Goal: Task Accomplishment & Management: Manage account settings

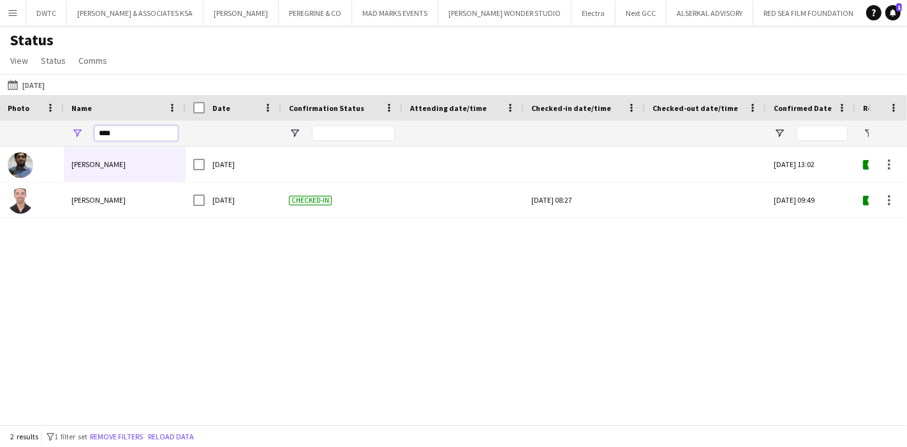
click at [123, 135] on input "****" at bounding box center [136, 133] width 84 height 15
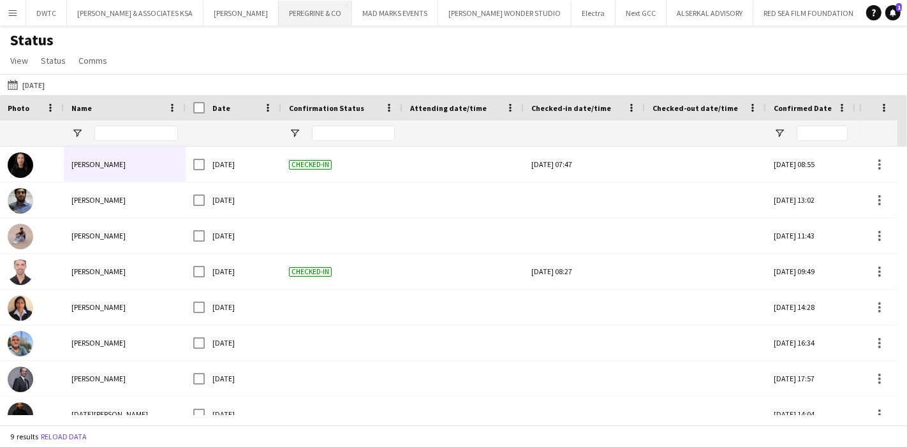
click at [311, 15] on button "PEREGRINE & CO Close" at bounding box center [315, 13] width 73 height 25
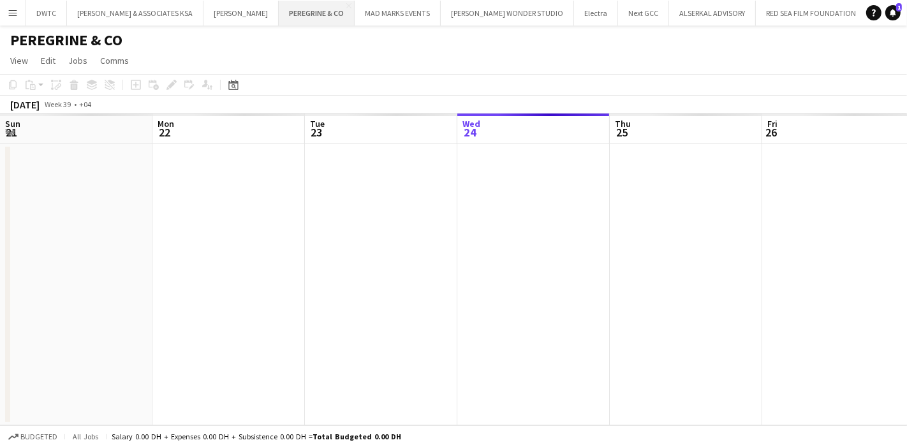
scroll to position [0, 304]
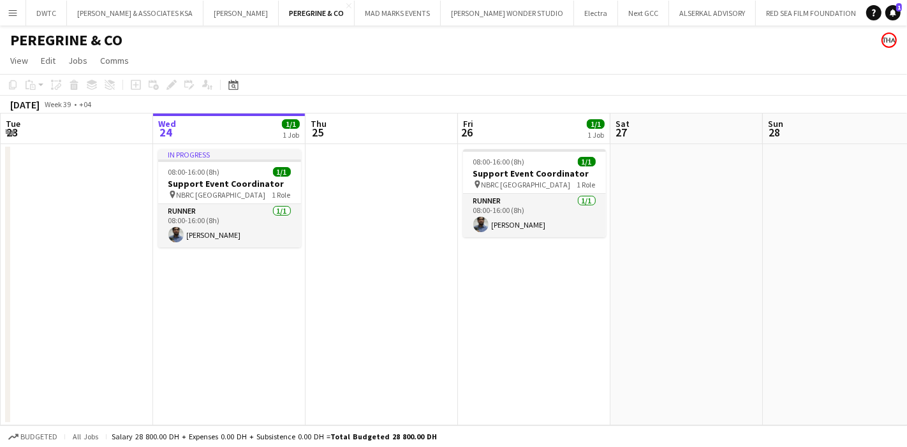
click at [2, 6] on button "Menu" at bounding box center [13, 13] width 26 height 26
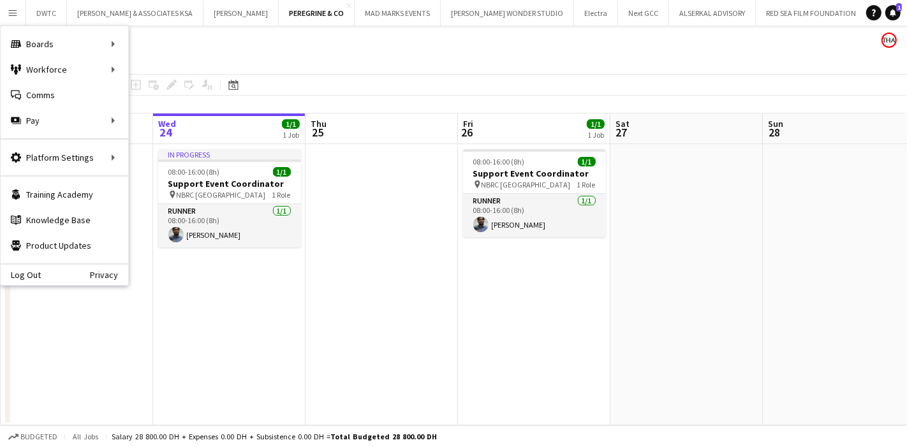
click at [274, 314] on app-date-cell "In progress 08:00-16:00 (8h) 1/1 Support Event Coordinator pin NBRC DOHA 1 Role…" at bounding box center [229, 284] width 152 height 281
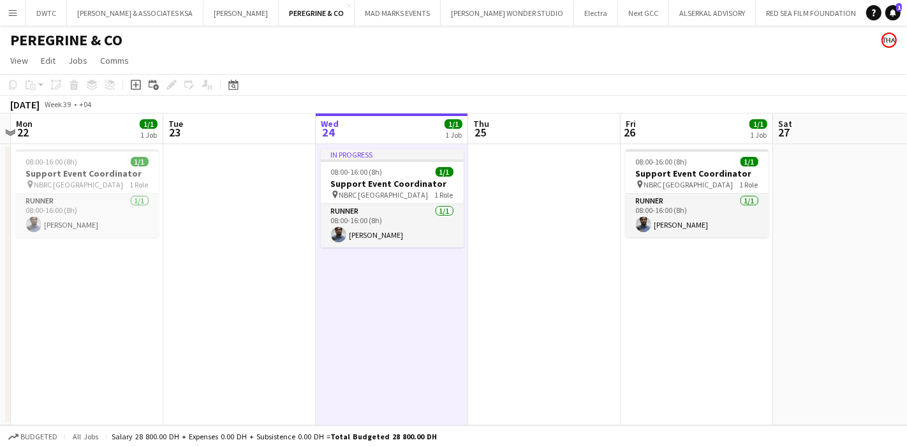
scroll to position [0, 525]
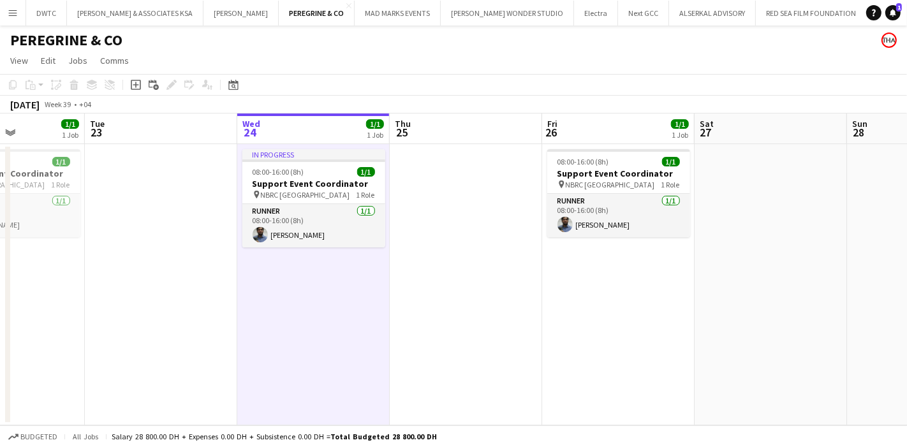
drag, startPoint x: 224, startPoint y: 288, endPoint x: 308, endPoint y: 279, distance: 84.7
click at [308, 279] on app-calendar-viewport "Fri 19 Sat 20 Sun 21 Mon 22 1/1 1 Job Tue 23 Wed 24 1/1 1 Job Thu 25 Fri 26 1/1…" at bounding box center [453, 270] width 907 height 312
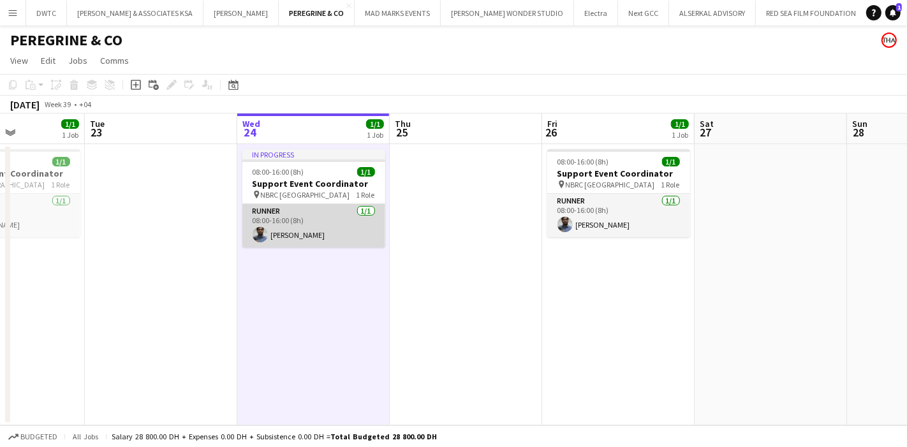
click at [322, 219] on app-card-role "Runner [DATE] 08:00-16:00 (8h) [PERSON_NAME]" at bounding box center [313, 225] width 143 height 43
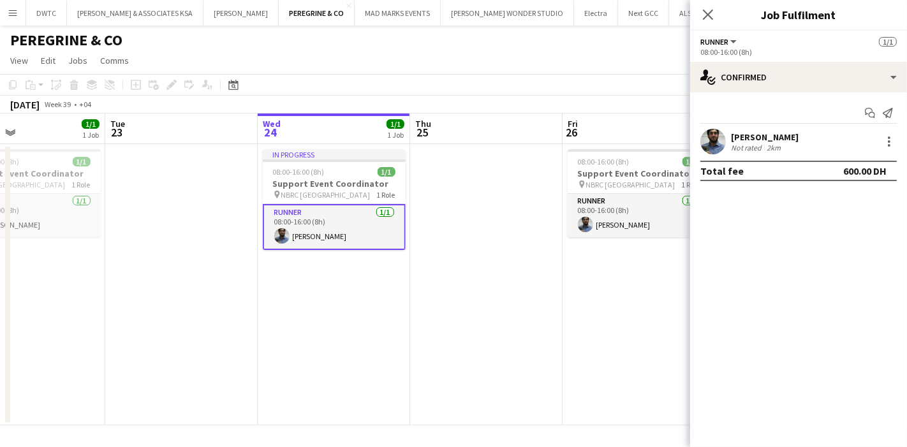
scroll to position [0, 511]
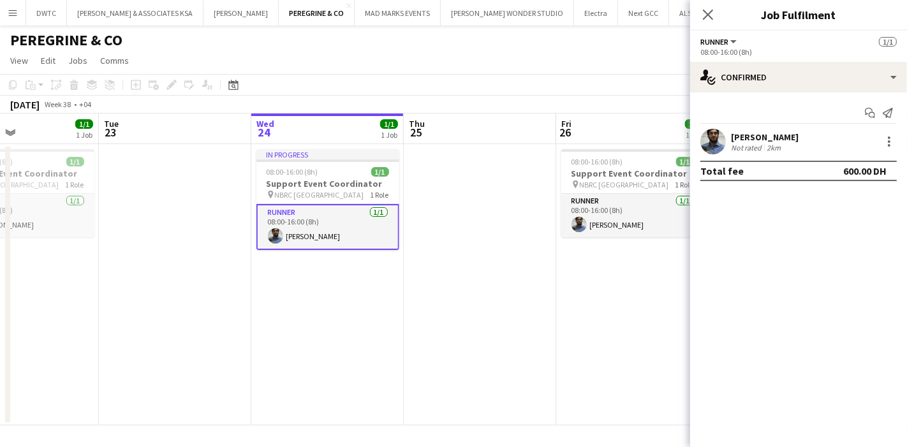
drag, startPoint x: 280, startPoint y: 289, endPoint x: 293, endPoint y: 298, distance: 16.1
click at [293, 298] on app-calendar-viewport "Fri 19 Sat 20 Sun 21 Mon 22 1/1 1 Job Tue 23 Wed 24 1/1 1 Job Thu 25 Fri 26 1/1…" at bounding box center [453, 270] width 907 height 312
click at [330, 186] on h3 "Support Event Coordinator" at bounding box center [327, 183] width 143 height 11
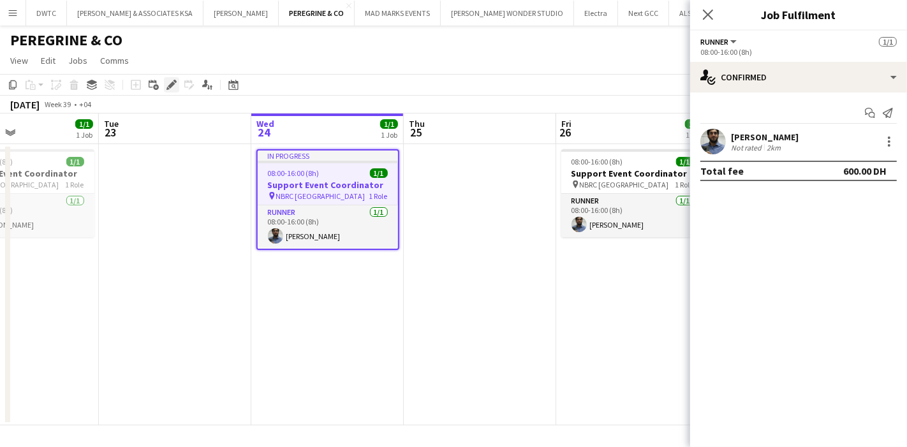
click at [172, 84] on icon at bounding box center [171, 85] width 7 height 7
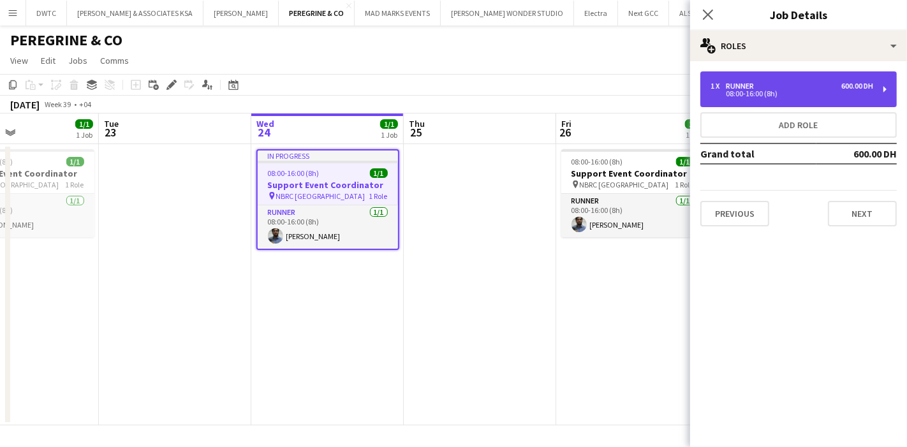
click at [848, 97] on div "1 x Runner 600.00 DH 08:00-16:00 (8h)" at bounding box center [798, 89] width 196 height 36
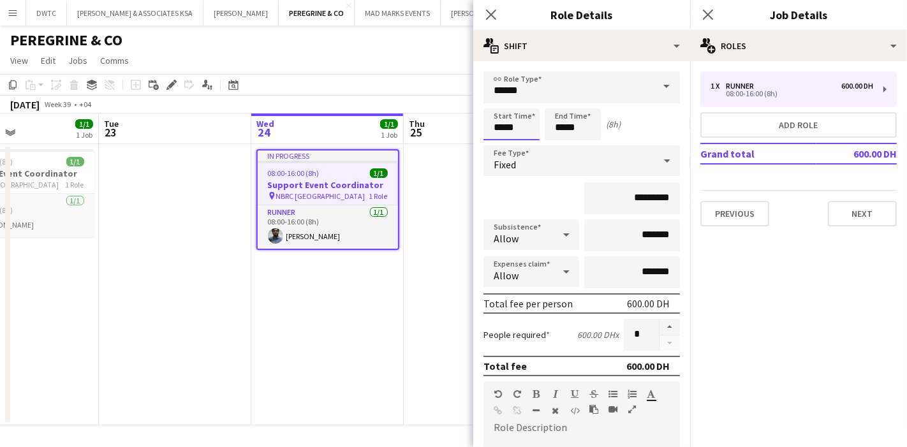
click at [511, 124] on body "Menu Boards Boards Boards All jobs Status Workforce Workforce My Workforce Recr…" at bounding box center [453, 223] width 907 height 447
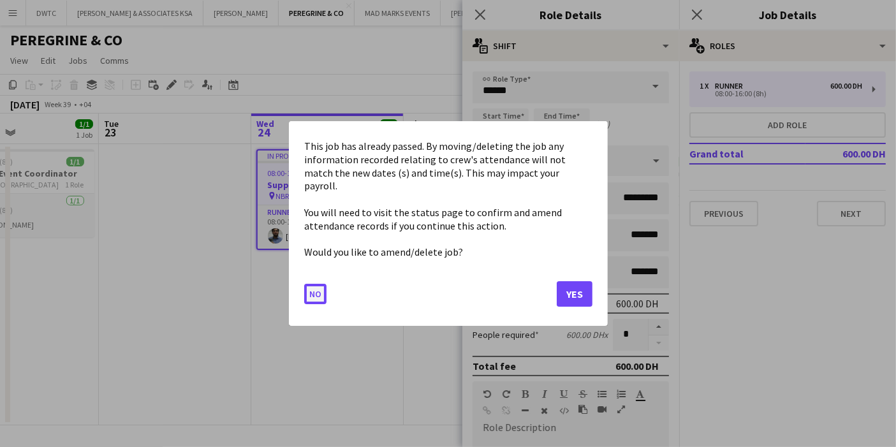
click at [313, 289] on button "No" at bounding box center [315, 294] width 22 height 20
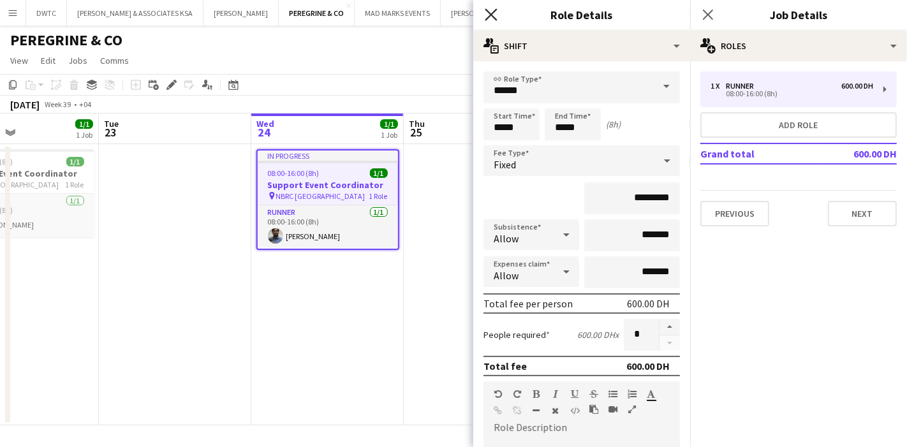
click at [496, 17] on icon "Close pop-in" at bounding box center [491, 14] width 12 height 12
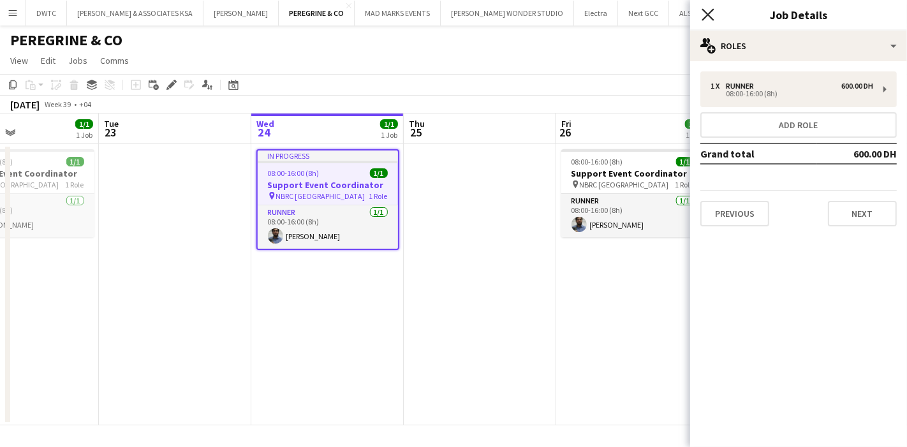
click at [714, 13] on icon "Close pop-in" at bounding box center [708, 14] width 12 height 12
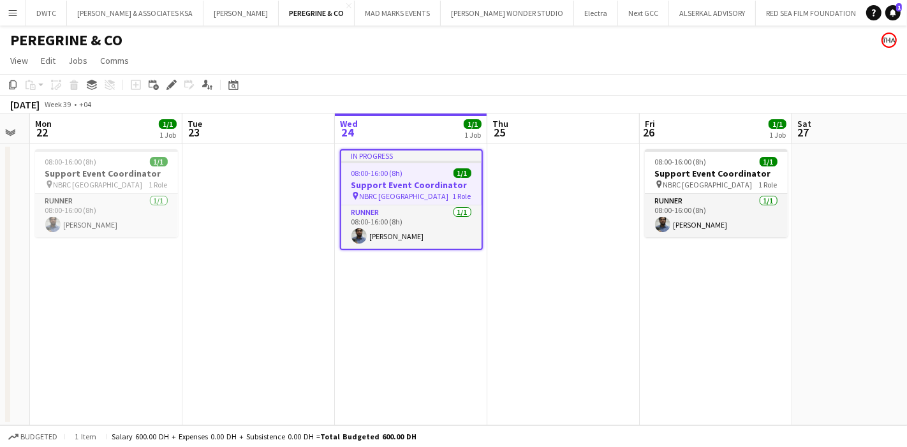
scroll to position [0, 472]
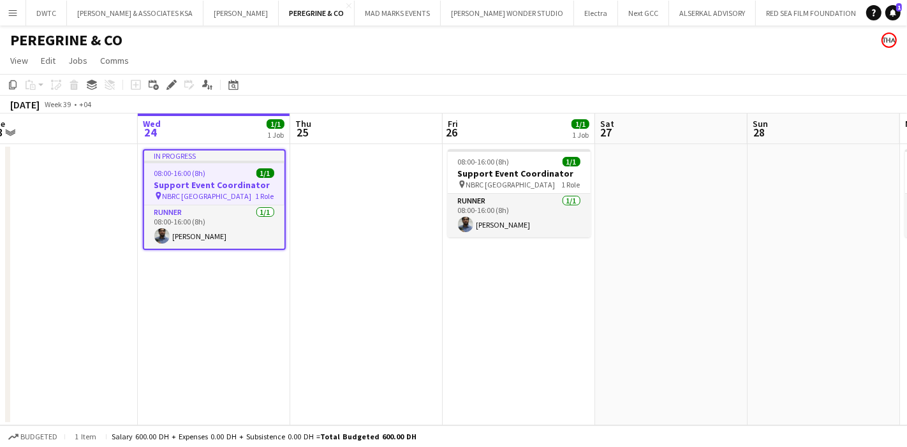
drag, startPoint x: 624, startPoint y: 255, endPoint x: 511, endPoint y: 270, distance: 114.6
click at [511, 270] on app-calendar-viewport "Sat 20 Sun 21 Mon 22 1/1 1 Job Tue 23 Wed 24 1/1 1 Job Thu 25 Fri 26 1/1 1 Job …" at bounding box center [453, 270] width 907 height 312
click at [549, 166] on app-job-card "08:00-16:00 (8h) 1/1 Support Event Coordinator pin NBRC DOHA 1 Role Runner [DAT…" at bounding box center [519, 193] width 143 height 88
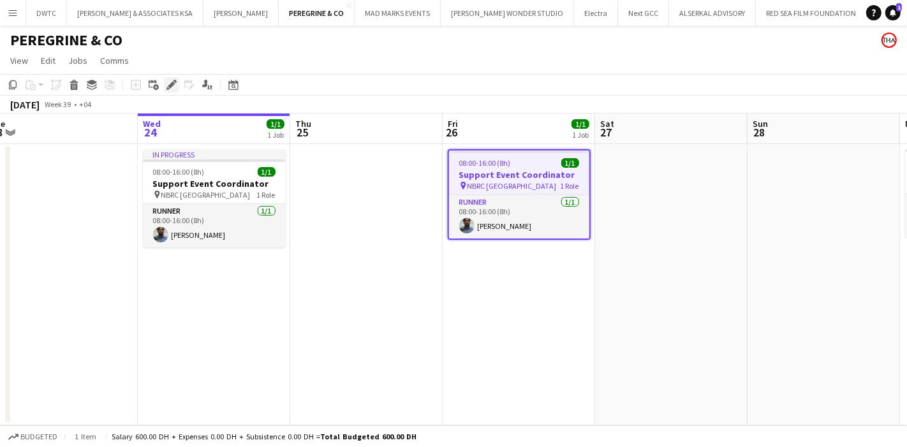
click at [173, 83] on icon at bounding box center [171, 85] width 7 height 7
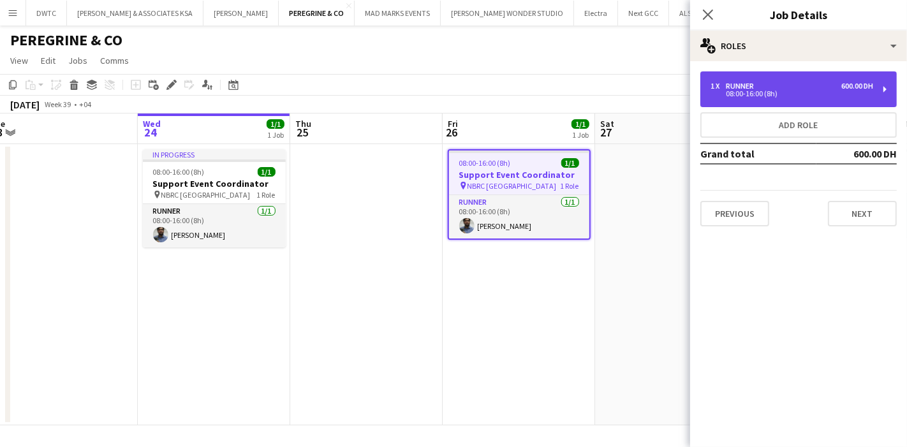
click at [772, 78] on div "1 x Runner 600.00 DH 08:00-16:00 (8h)" at bounding box center [798, 89] width 196 height 36
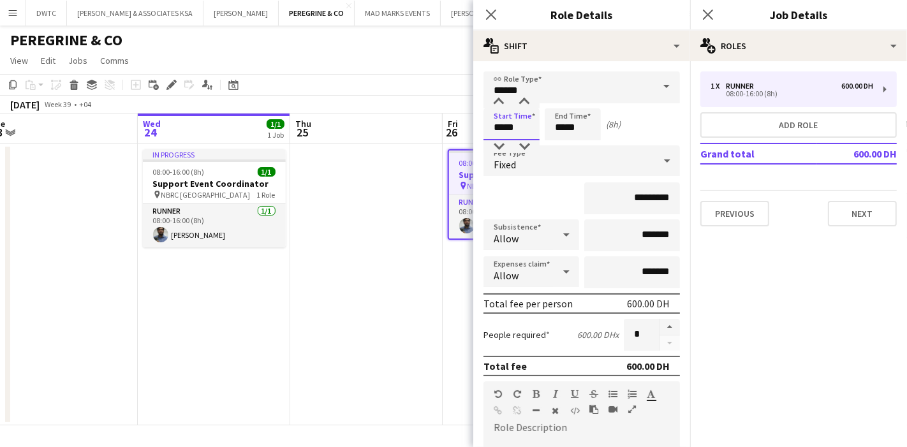
click at [520, 124] on input "*****" at bounding box center [511, 124] width 56 height 32
click at [499, 145] on div at bounding box center [499, 146] width 26 height 13
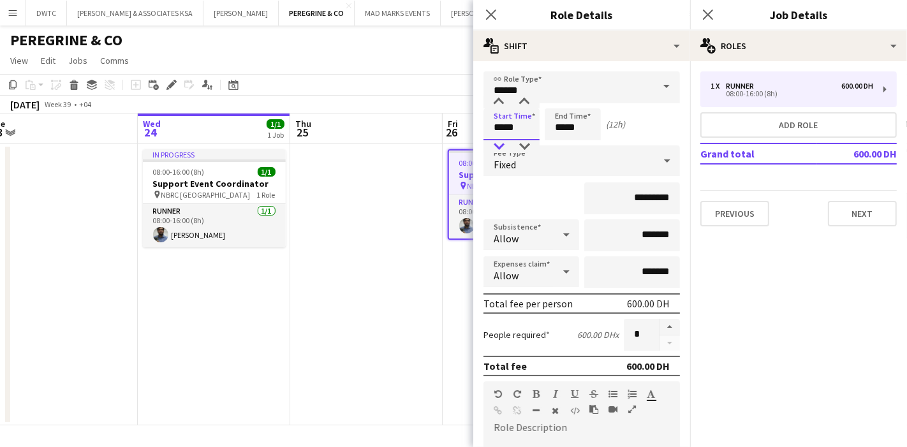
click at [499, 145] on div at bounding box center [499, 146] width 26 height 13
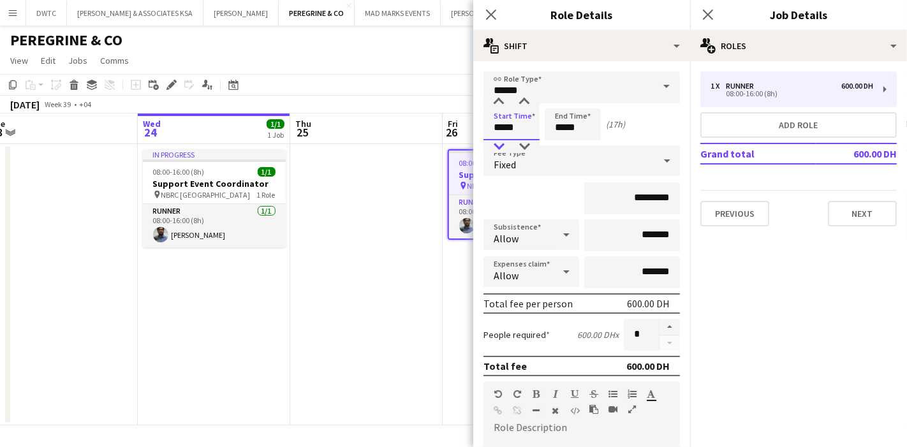
click at [499, 145] on div at bounding box center [499, 146] width 26 height 13
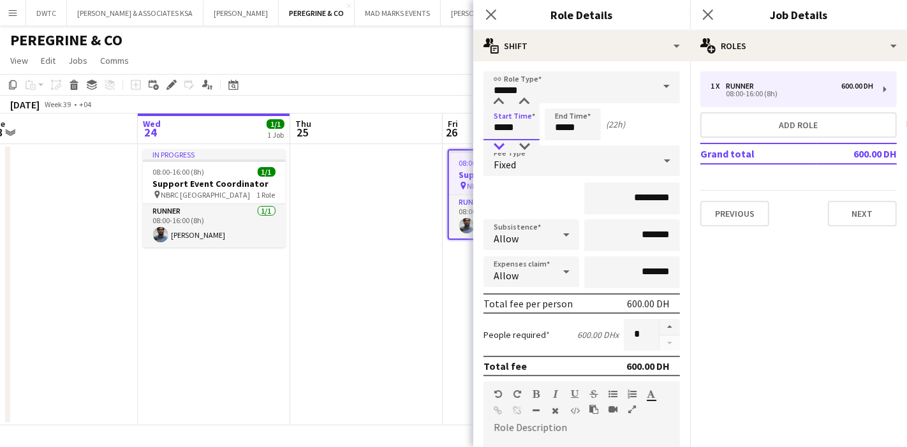
click at [499, 145] on div at bounding box center [499, 146] width 26 height 13
click at [493, 98] on div at bounding box center [499, 102] width 26 height 13
type input "*****"
click at [493, 98] on div at bounding box center [499, 102] width 26 height 13
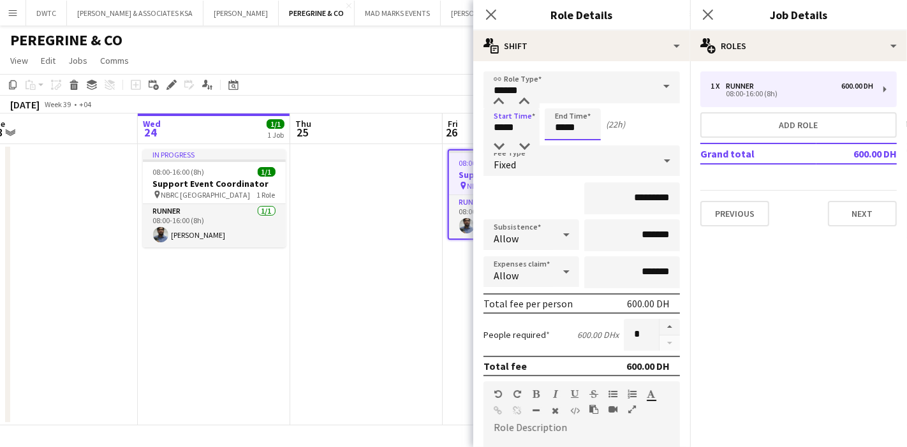
click at [570, 119] on input "*****" at bounding box center [573, 124] width 56 height 32
click at [561, 142] on div at bounding box center [560, 146] width 26 height 13
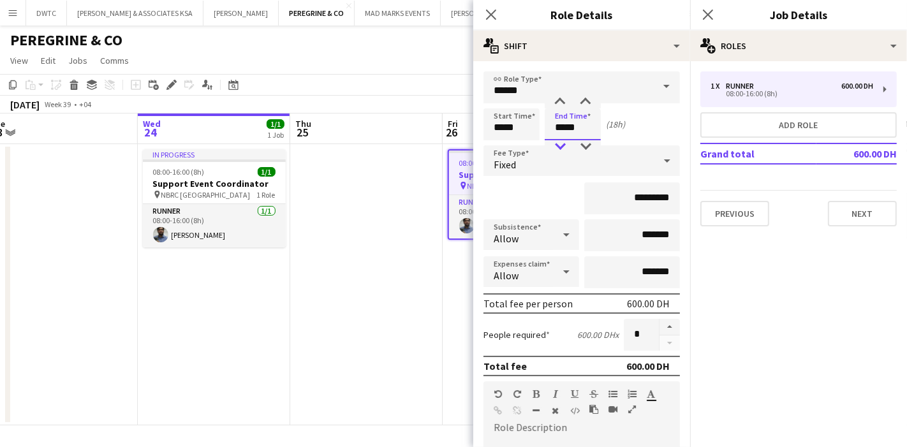
click at [561, 142] on div at bounding box center [560, 146] width 26 height 13
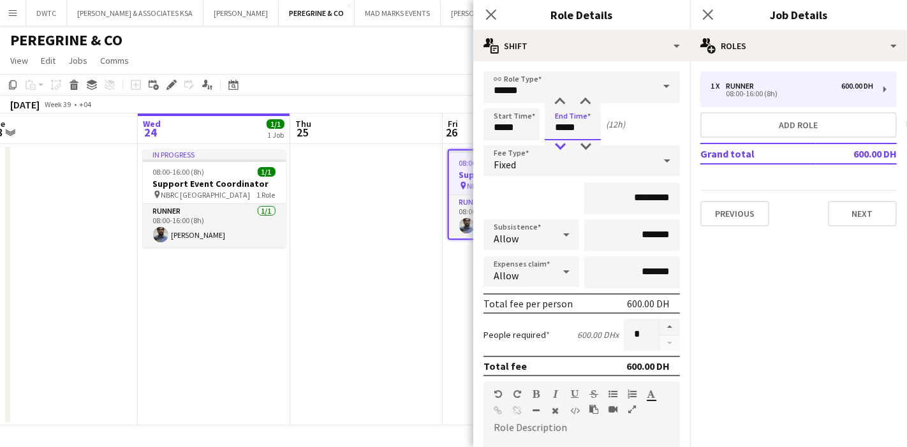
click at [561, 142] on div at bounding box center [560, 146] width 26 height 13
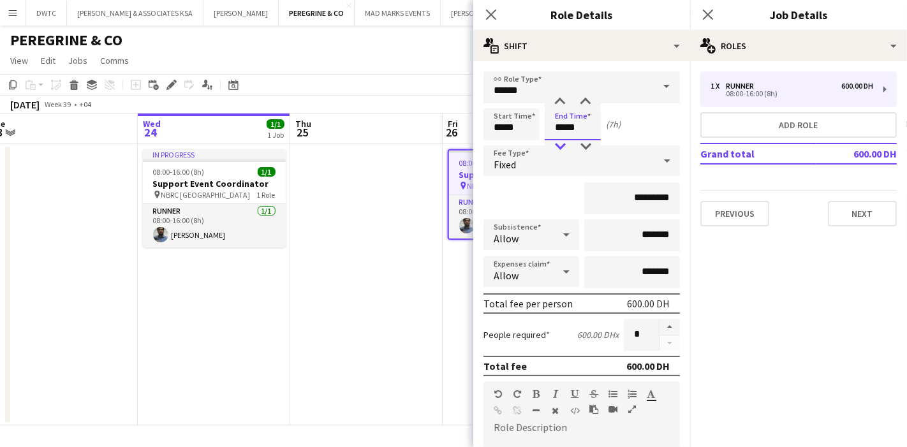
click at [561, 142] on div at bounding box center [560, 146] width 26 height 13
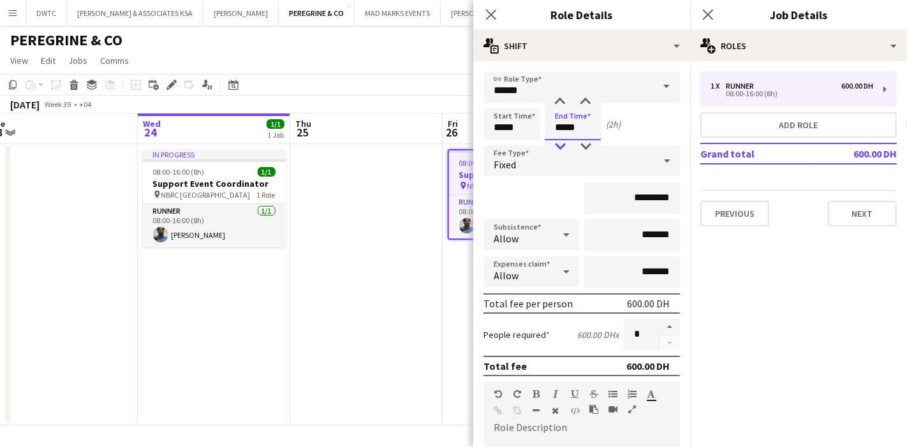
click at [561, 142] on div at bounding box center [560, 146] width 26 height 13
click at [561, 102] on div at bounding box center [560, 102] width 26 height 13
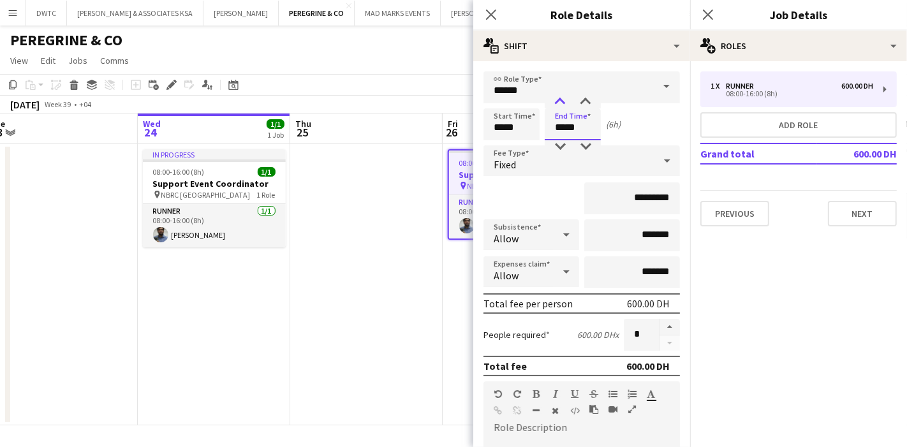
click at [561, 102] on div at bounding box center [560, 102] width 26 height 13
type input "*****"
click at [561, 102] on div at bounding box center [560, 102] width 26 height 13
click at [636, 122] on div "Start Time ***** End Time ***** (8h)" at bounding box center [581, 124] width 196 height 32
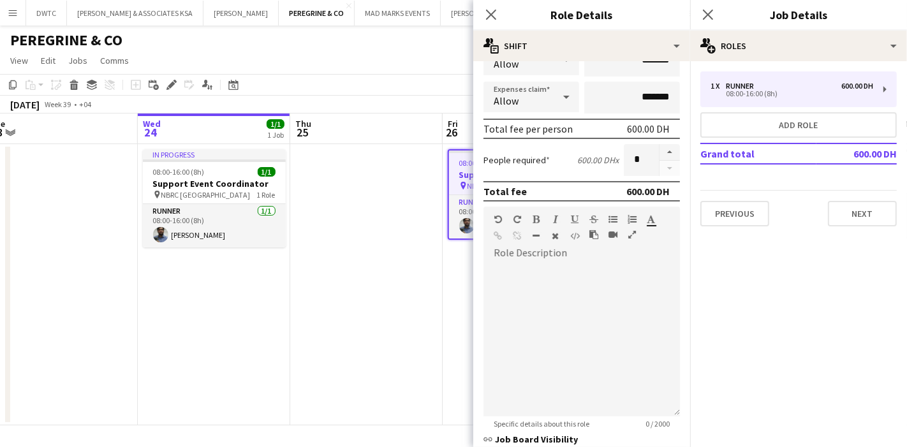
scroll to position [284, 0]
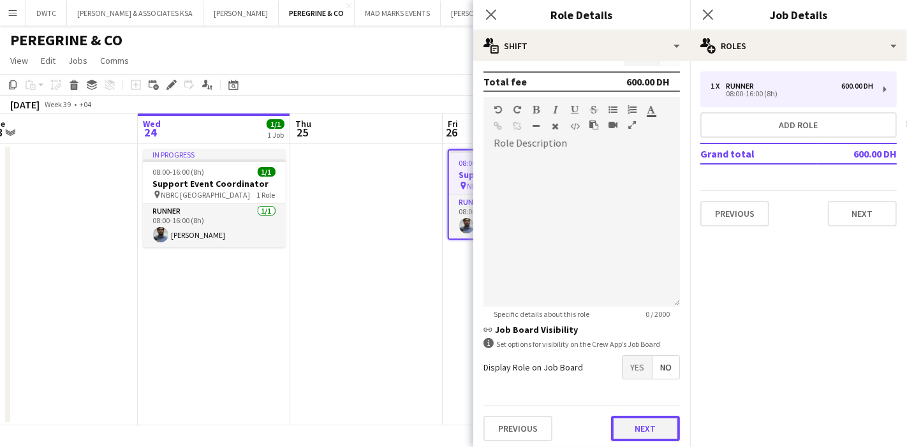
click at [625, 421] on button "Next" at bounding box center [645, 429] width 69 height 26
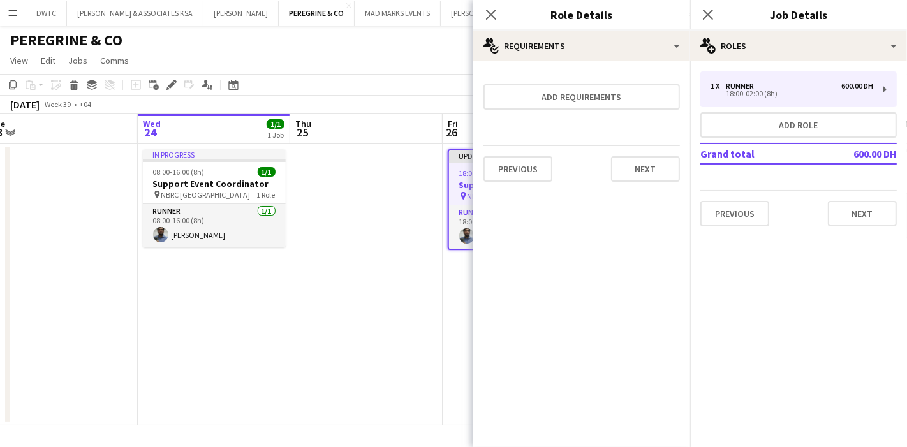
scroll to position [0, 0]
click at [635, 177] on button "Next" at bounding box center [645, 169] width 69 height 26
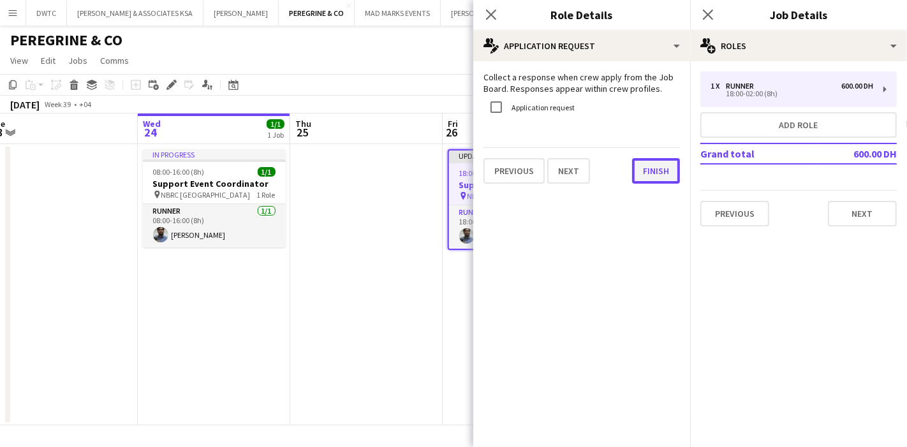
click at [651, 173] on button "Finish" at bounding box center [656, 171] width 48 height 26
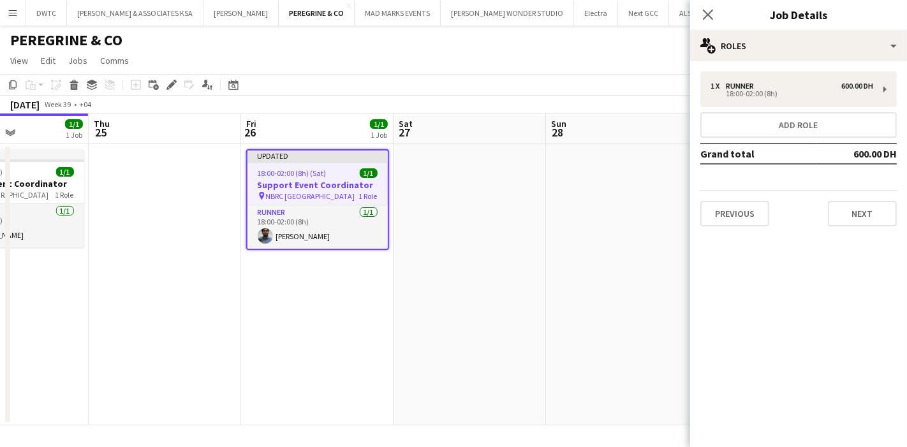
drag, startPoint x: 596, startPoint y: 252, endPoint x: 435, endPoint y: 253, distance: 160.7
click at [420, 262] on app-calendar-viewport "Sun 21 Mon 22 1/1 1 Job Tue 23 Wed 24 1/1 1 Job Thu 25 Fri 26 1/1 1 Job Sat 27 …" at bounding box center [453, 270] width 907 height 312
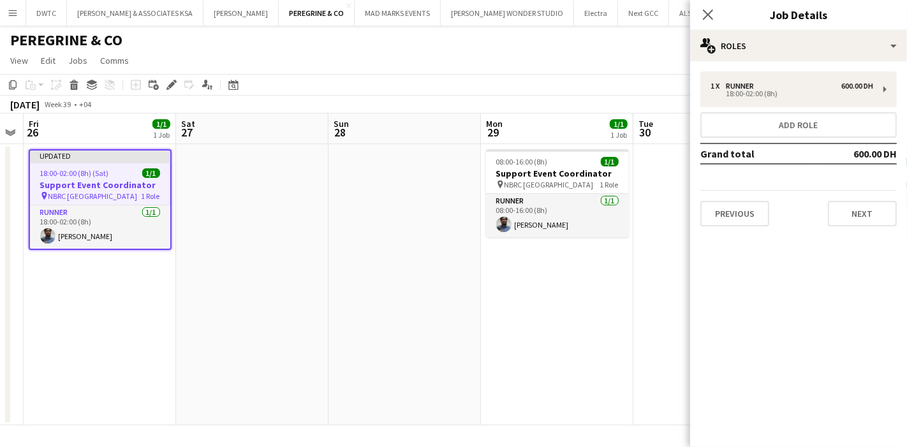
drag, startPoint x: 583, startPoint y: 244, endPoint x: 368, endPoint y: 252, distance: 215.1
click at [368, 253] on app-calendar-viewport "Tue 23 Wed 24 1/1 1 Job Thu 25 Fri 26 1/1 1 Job Sat 27 Sun 28 Mon 29 1/1 1 Job …" at bounding box center [453, 270] width 907 height 312
click at [551, 183] on div "pin NBRC [GEOGRAPHIC_DATA] 1 Role" at bounding box center [556, 184] width 143 height 10
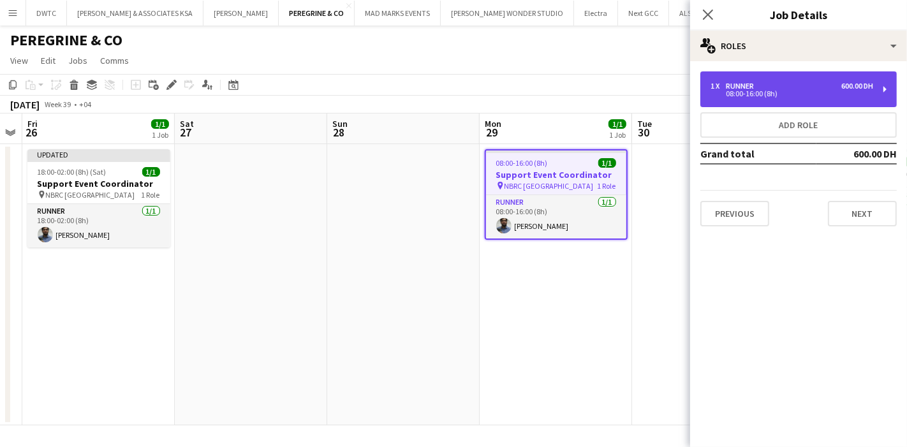
click at [758, 91] on div "08:00-16:00 (8h)" at bounding box center [792, 94] width 163 height 6
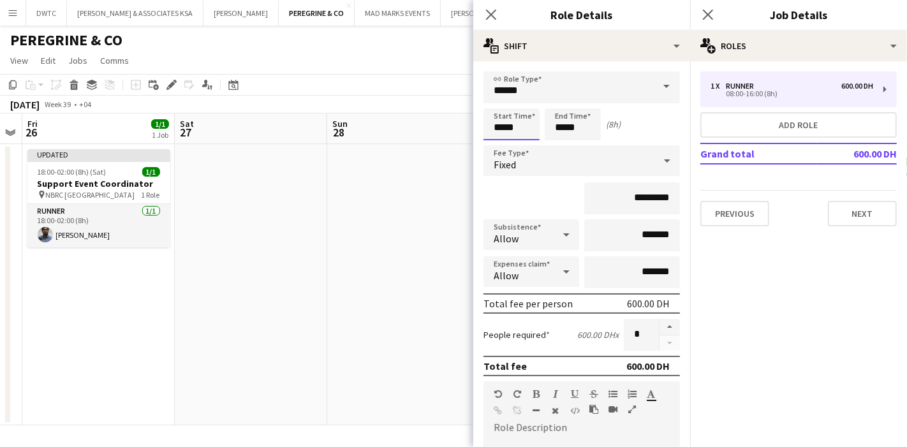
click at [512, 128] on input "*****" at bounding box center [511, 124] width 56 height 32
click at [499, 101] on div at bounding box center [499, 102] width 26 height 13
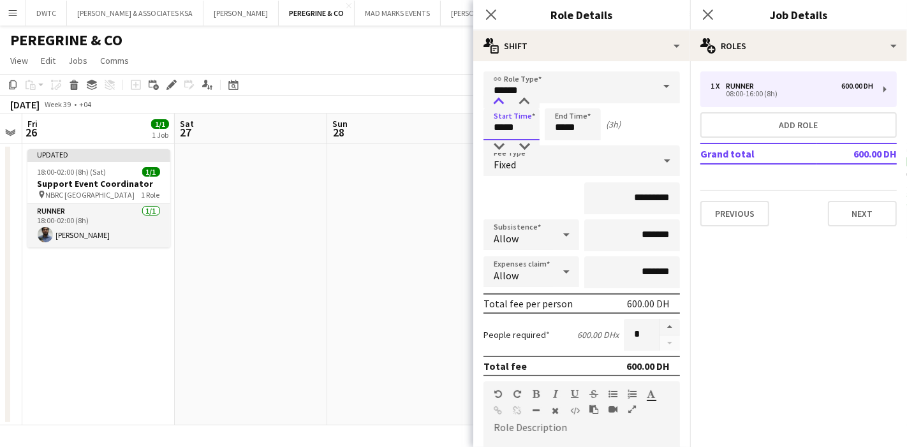
click at [499, 101] on div at bounding box center [499, 102] width 26 height 13
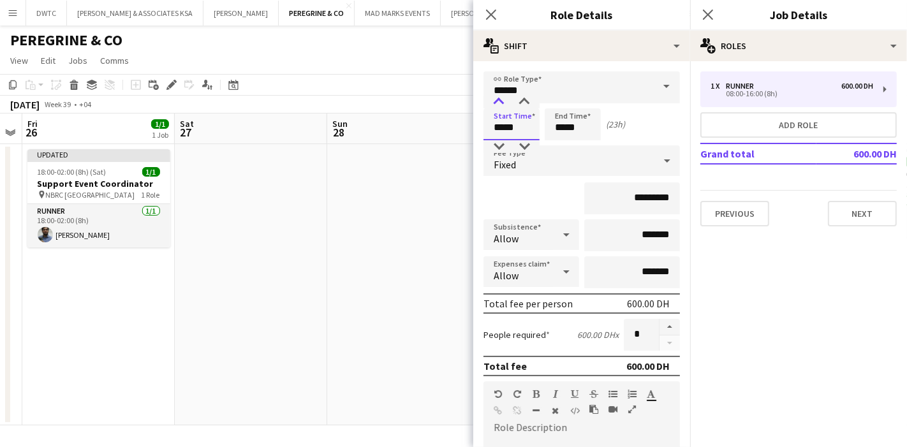
type input "*****"
click at [499, 101] on div at bounding box center [499, 102] width 26 height 13
click at [567, 122] on input "*****" at bounding box center [573, 124] width 56 height 32
click at [559, 99] on div at bounding box center [560, 102] width 26 height 13
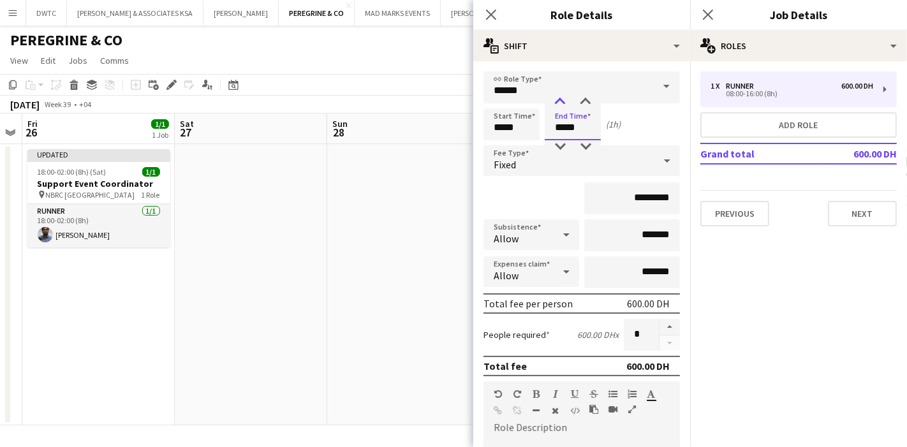
click at [559, 99] on div at bounding box center [560, 102] width 26 height 13
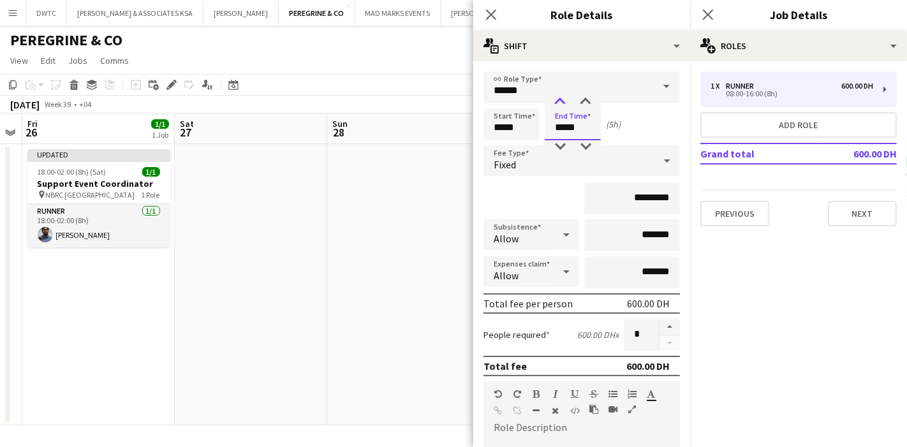
click at [559, 99] on div at bounding box center [560, 102] width 26 height 13
type input "*****"
click at [559, 99] on div at bounding box center [560, 102] width 26 height 13
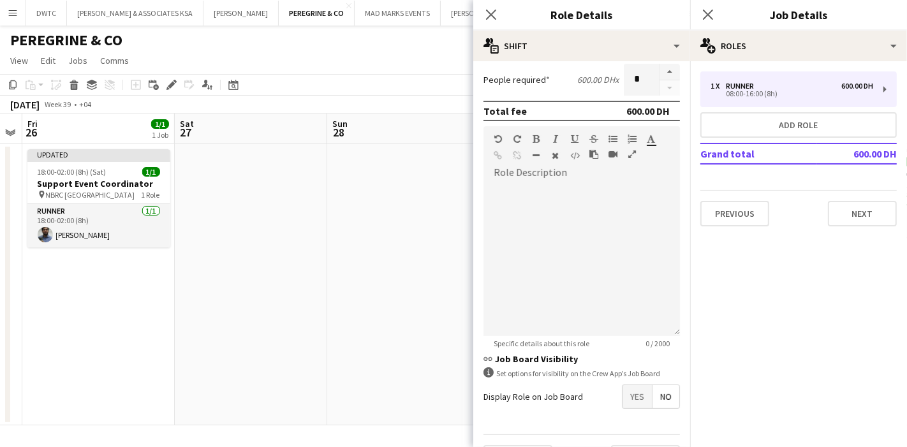
scroll to position [284, 0]
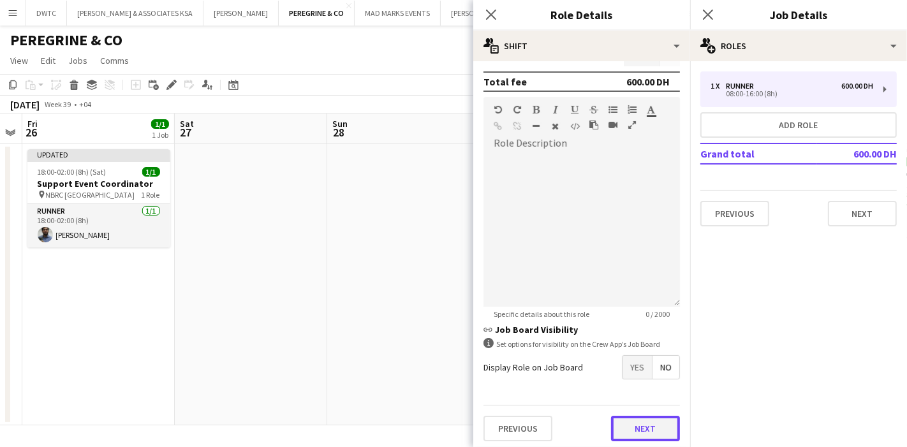
click at [637, 422] on button "Next" at bounding box center [645, 429] width 69 height 26
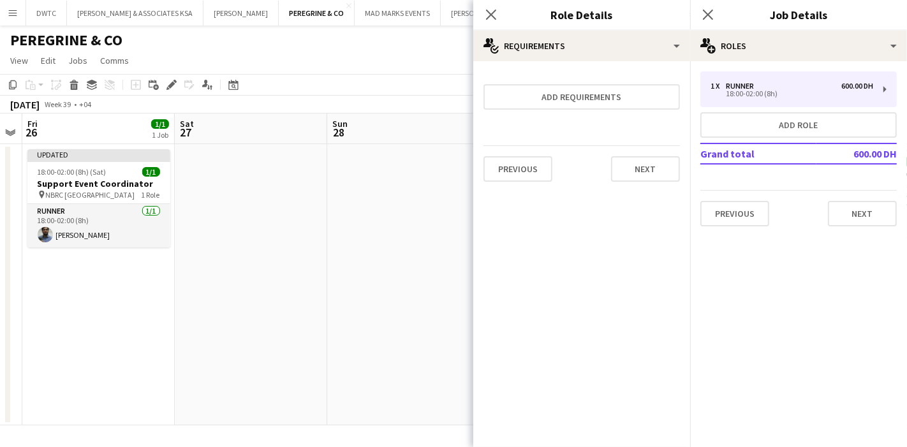
scroll to position [0, 0]
click at [652, 161] on button "Next" at bounding box center [645, 169] width 69 height 26
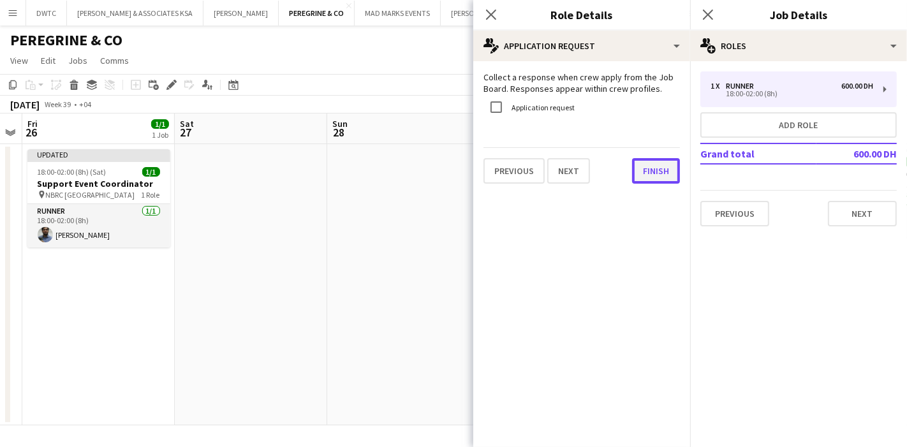
click at [651, 170] on button "Finish" at bounding box center [656, 171] width 48 height 26
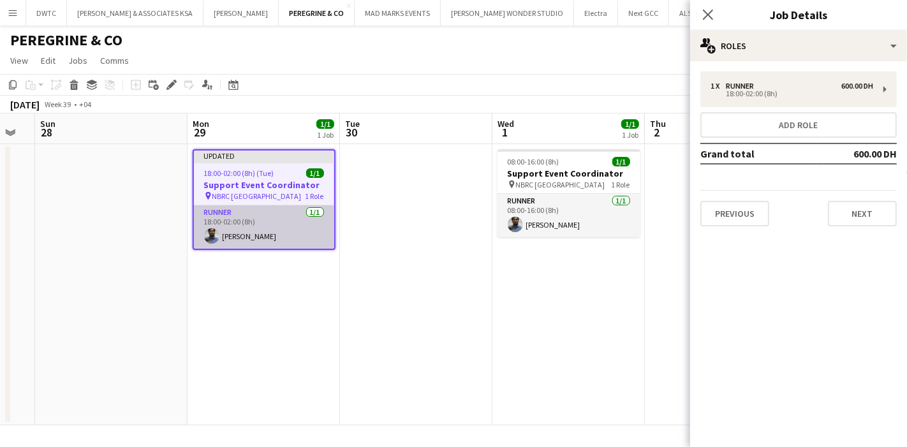
drag, startPoint x: 528, startPoint y: 299, endPoint x: 70, endPoint y: 246, distance: 461.7
click at [67, 249] on app-calendar-viewport "Thu 25 Fri 26 1/1 1 Job Sat 27 Sun 28 Mon 29 1/1 1 Job Tue 30 Wed 1 1/1 1 Job T…" at bounding box center [453, 270] width 907 height 312
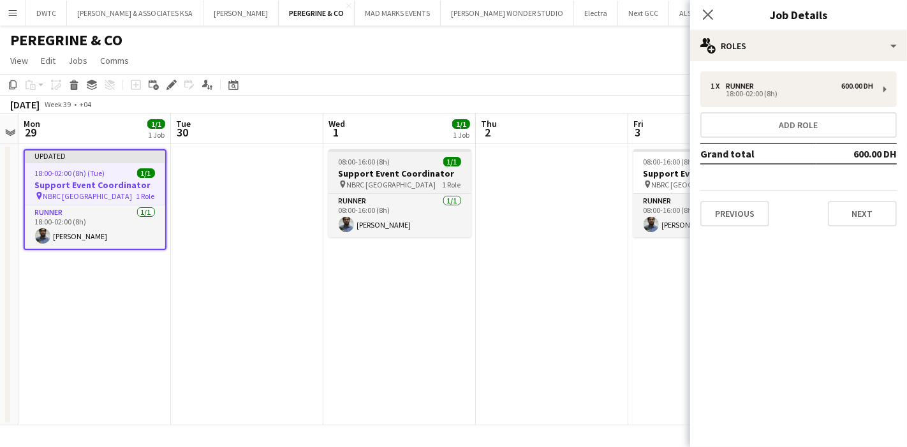
click at [377, 159] on span "08:00-16:00 (8h)" at bounding box center [365, 162] width 52 height 10
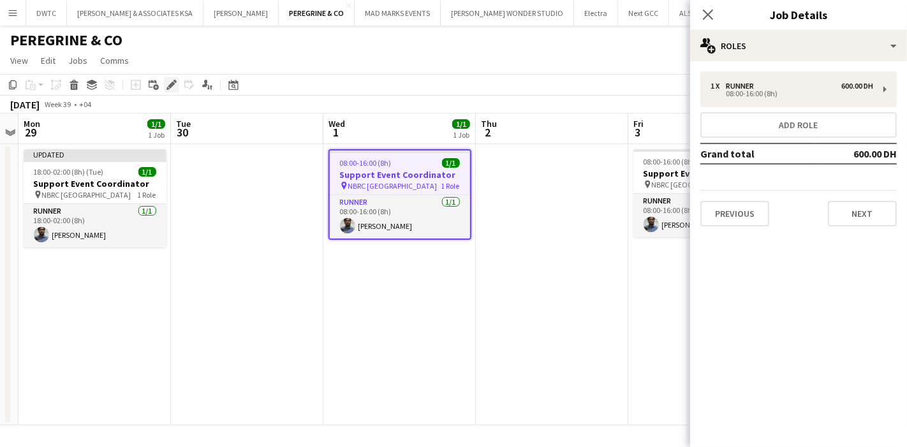
click at [173, 90] on icon "Edit" at bounding box center [171, 85] width 10 height 10
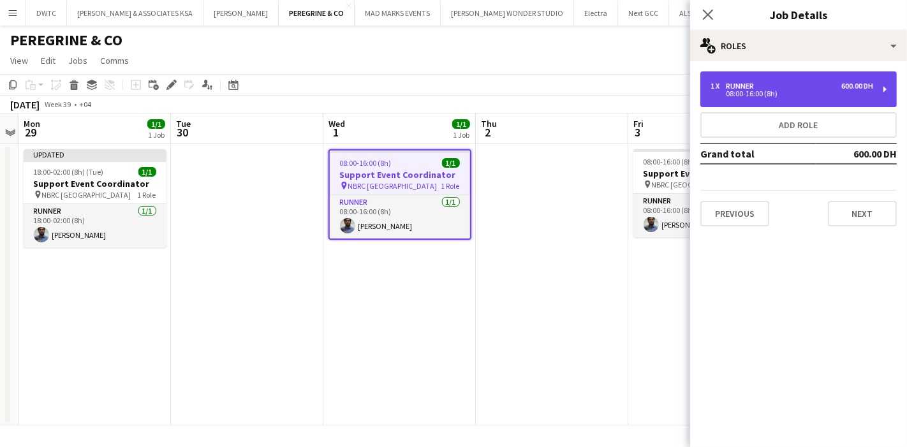
click at [764, 97] on div "08:00-16:00 (8h)" at bounding box center [792, 94] width 163 height 6
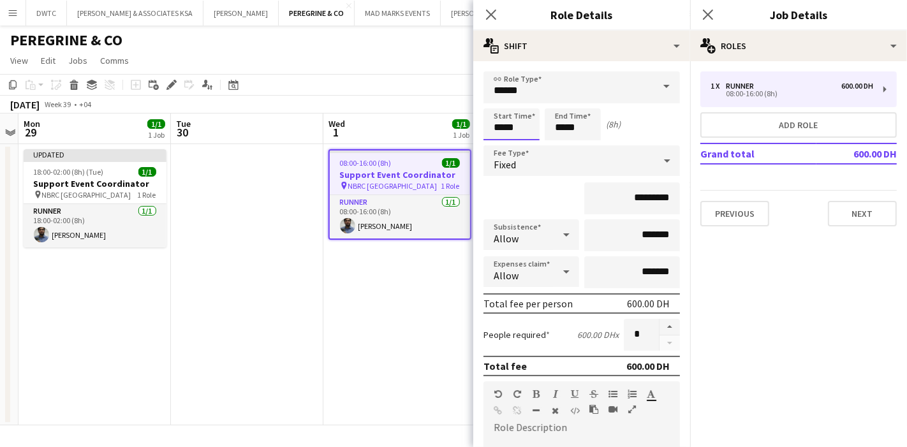
click at [508, 125] on input "*****" at bounding box center [511, 124] width 56 height 32
click at [501, 100] on div at bounding box center [499, 102] width 26 height 13
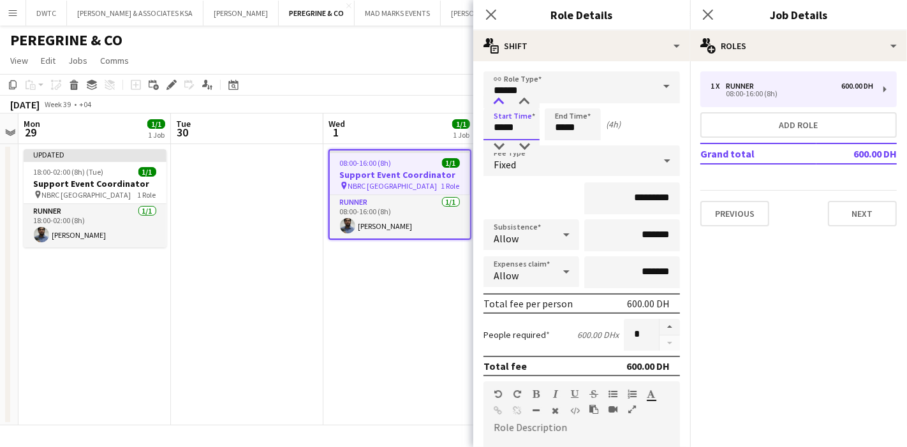
click at [501, 100] on div at bounding box center [499, 102] width 26 height 13
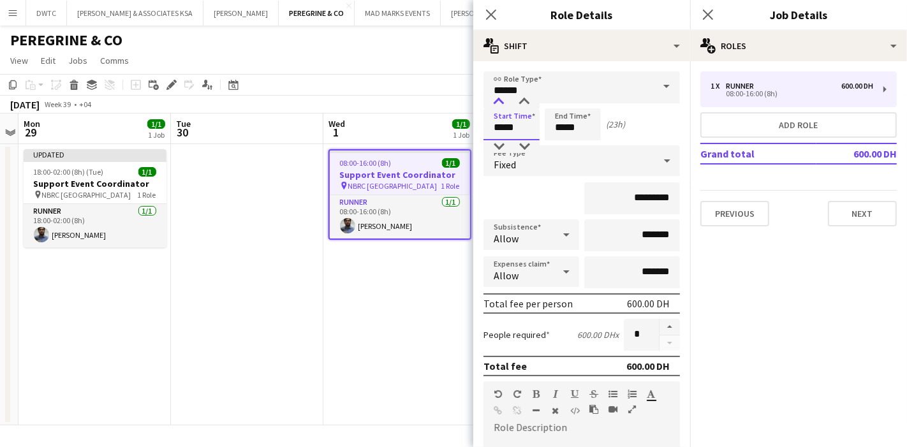
type input "*****"
click at [501, 100] on div at bounding box center [499, 102] width 26 height 13
click at [576, 117] on input "*****" at bounding box center [573, 124] width 56 height 32
click at [561, 103] on div at bounding box center [560, 102] width 26 height 13
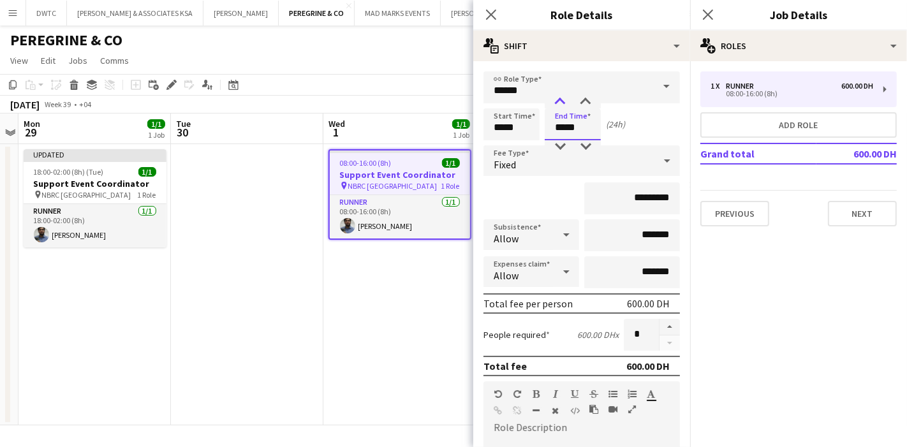
click at [561, 103] on div at bounding box center [560, 102] width 26 height 13
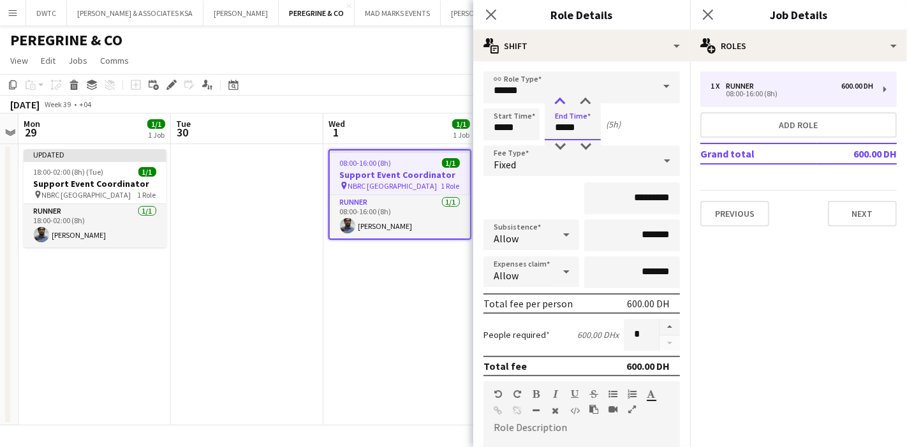
click at [561, 103] on div at bounding box center [560, 102] width 26 height 13
type input "*****"
click at [561, 103] on div at bounding box center [560, 102] width 26 height 13
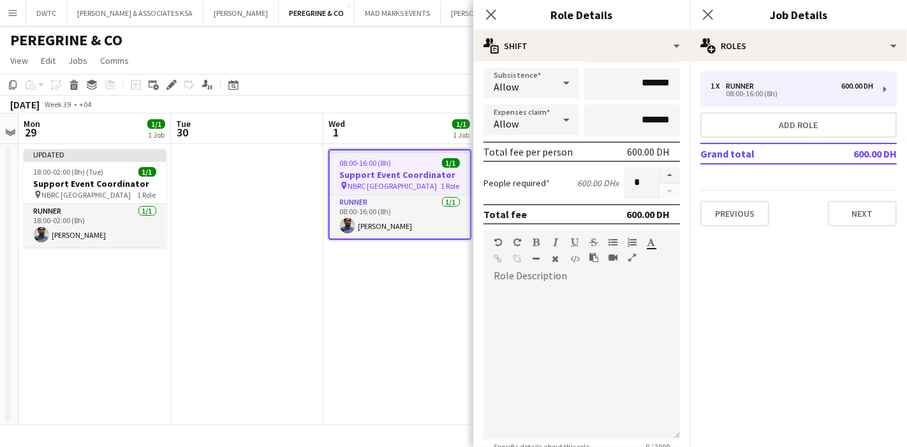
scroll to position [284, 0]
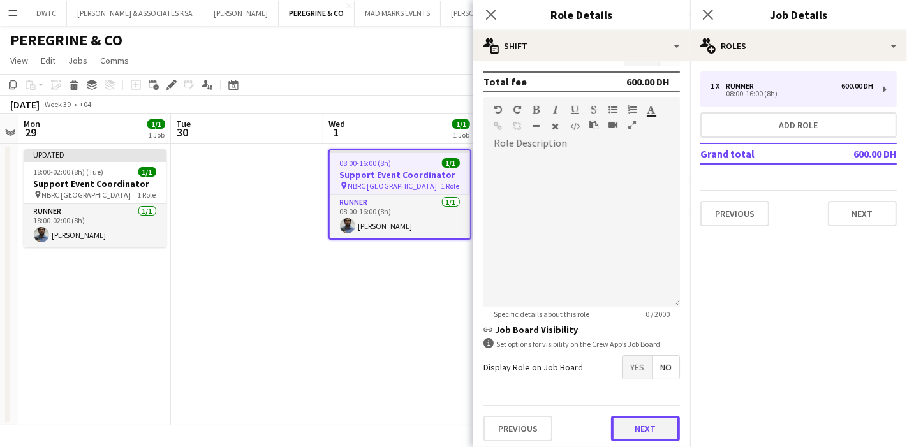
click at [628, 418] on button "Next" at bounding box center [645, 429] width 69 height 26
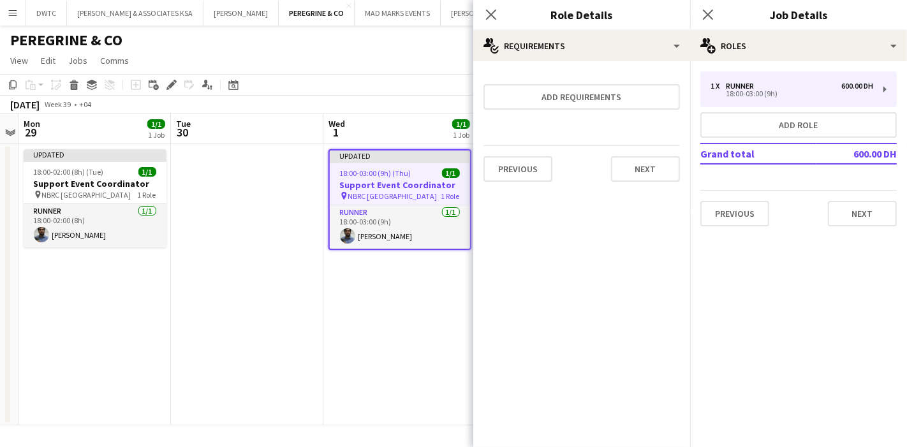
scroll to position [0, 0]
click at [645, 172] on button "Next" at bounding box center [645, 169] width 69 height 26
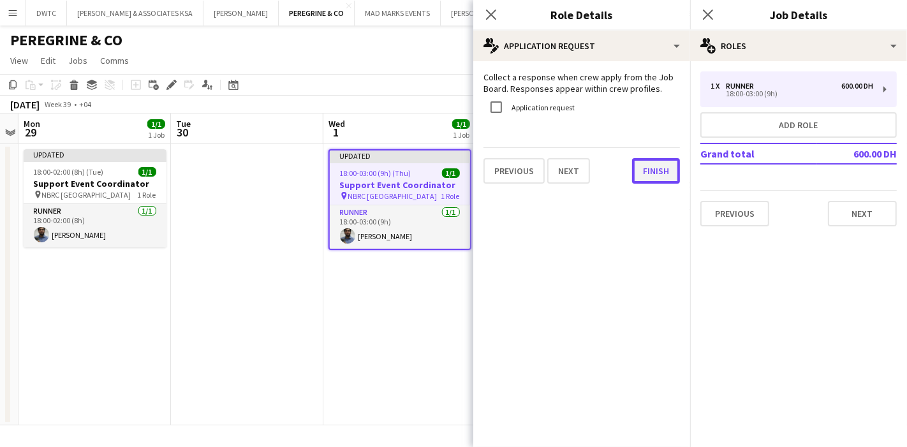
click at [656, 165] on button "Finish" at bounding box center [656, 171] width 48 height 26
